Goal: Find specific page/section: Find specific page/section

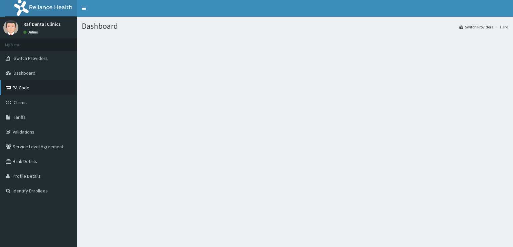
click at [25, 86] on link "PA Code" at bounding box center [38, 87] width 77 height 15
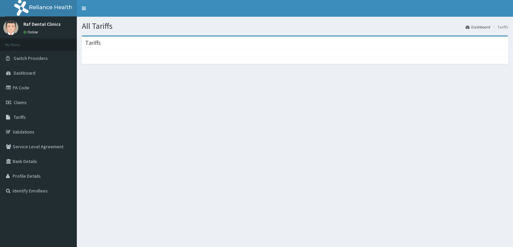
click at [16, 116] on span "Tariffs" at bounding box center [20, 117] width 12 height 6
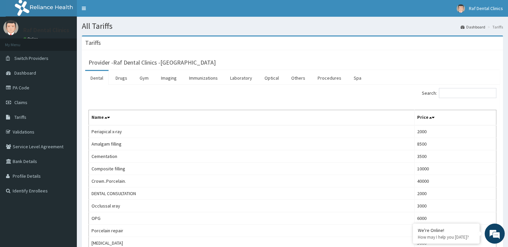
scroll to position [159, 0]
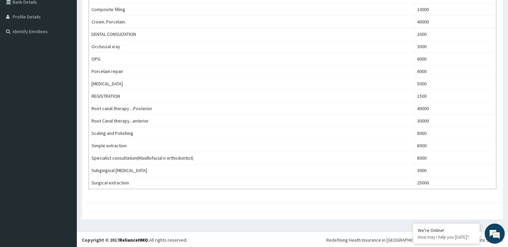
click at [499, 150] on div "Search: Name Price Periapical x-ray 2000 Amalgam filling 8500 Cementation 3500 …" at bounding box center [292, 63] width 415 height 277
